Goal: Information Seeking & Learning: Learn about a topic

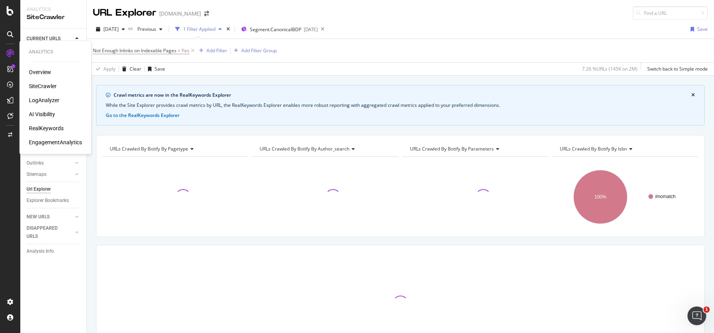
click at [45, 130] on div "RealKeywords" at bounding box center [46, 129] width 35 height 8
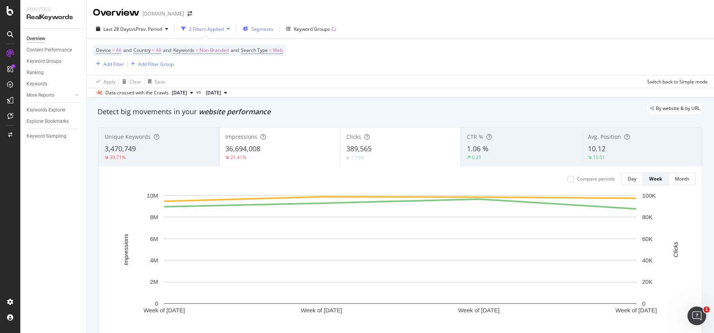
click at [266, 30] on span "Segments" at bounding box center [262, 29] width 22 height 7
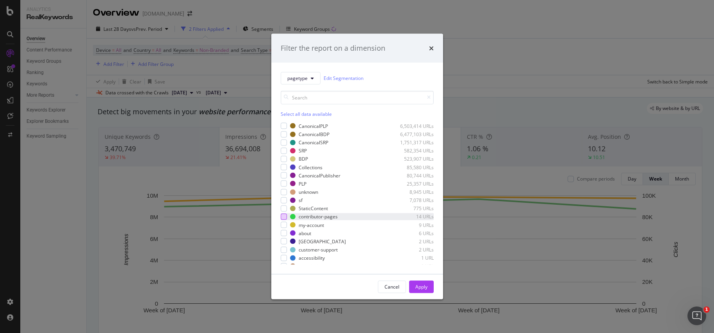
click at [285, 218] on div "modal" at bounding box center [284, 217] width 6 height 6
click at [436, 291] on div "Cancel Apply" at bounding box center [357, 287] width 172 height 25
click at [426, 287] on div "Apply" at bounding box center [421, 287] width 12 height 7
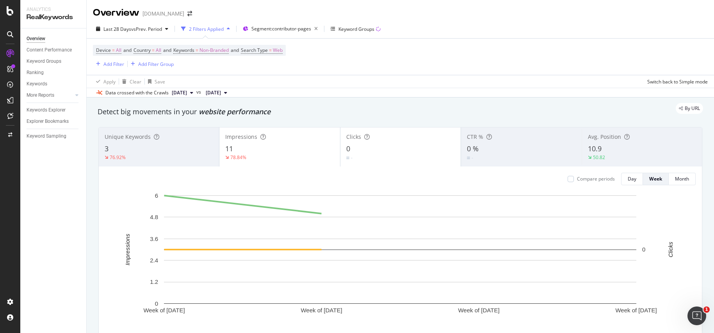
click at [420, 112] on div "By URL" at bounding box center [396, 108] width 613 height 11
click at [141, 26] on span "vs Prev. Period" at bounding box center [146, 29] width 31 height 7
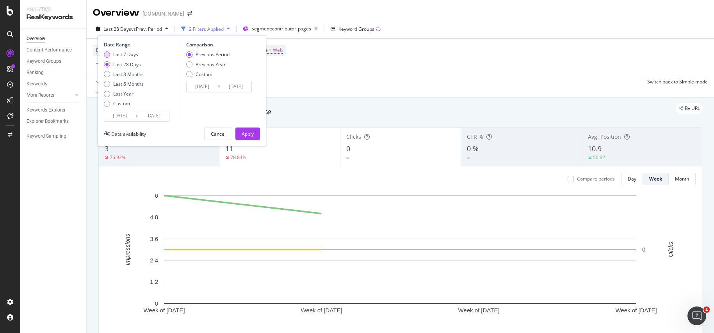
click at [119, 56] on div "Last 7 Days" at bounding box center [125, 54] width 25 height 7
type input "[DATE]"
click at [247, 132] on div "Apply" at bounding box center [248, 134] width 12 height 7
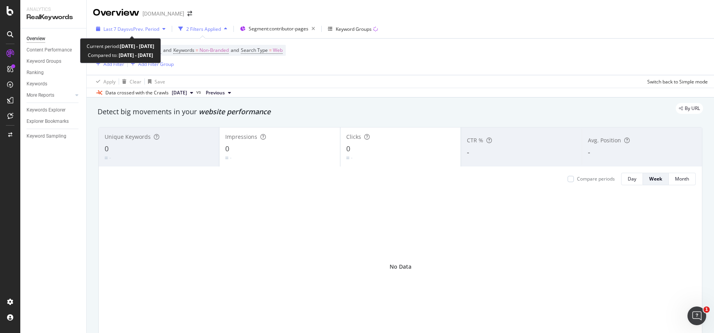
click at [116, 25] on div "Last 7 Days vs Prev. Period" at bounding box center [131, 29] width 76 height 12
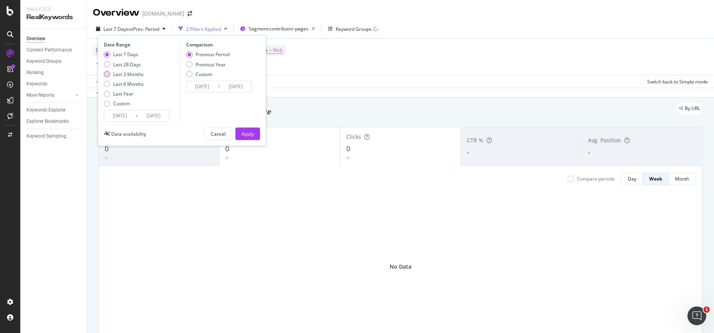
click at [130, 72] on div "Last 3 Months" at bounding box center [128, 74] width 30 height 7
type input "[DATE]"
click at [248, 134] on div "Apply" at bounding box center [248, 134] width 12 height 7
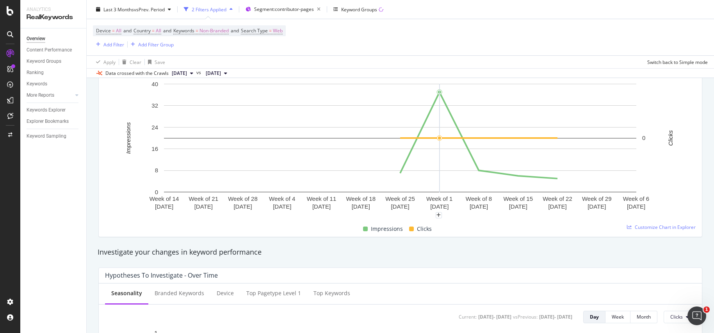
scroll to position [80, 0]
